Goal: Navigation & Orientation: Find specific page/section

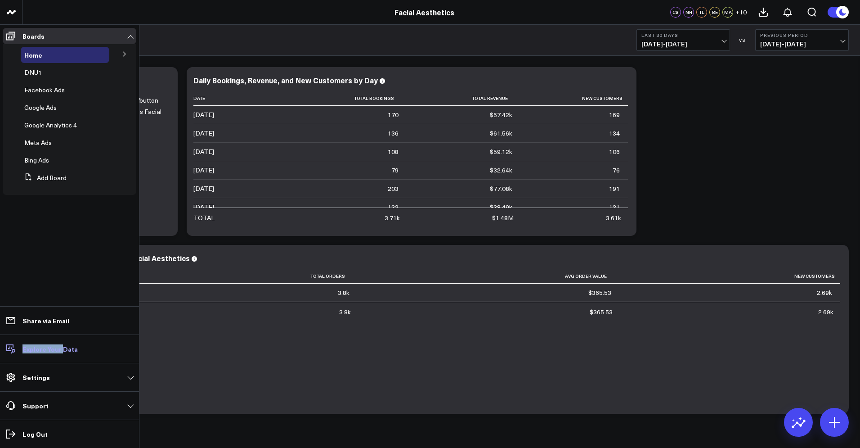
click at [62, 346] on link "Explore Your Data" at bounding box center [70, 349] width 134 height 16
click at [48, 350] on p "Explore Your Data" at bounding box center [49, 348] width 55 height 7
click at [32, 349] on p "Explore Your Data" at bounding box center [49, 348] width 55 height 7
